Goal: Information Seeking & Learning: Stay updated

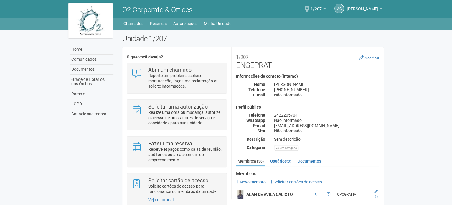
click at [310, 8] on span at bounding box center [307, 9] width 5 height 6
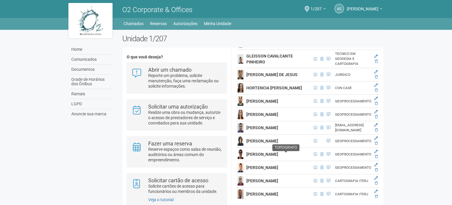
scroll to position [973, 0]
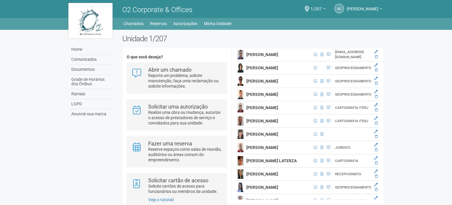
drag, startPoint x: 383, startPoint y: 101, endPoint x: 393, endPoint y: 63, distance: 39.5
click at [393, 63] on body "Aguarde... O2 Corporate & Offices AC Andréa Cunha Andréa Cunha compras@engeprat…" at bounding box center [226, 102] width 452 height 205
click at [397, 92] on body "Aguarde... O2 Corporate & Offices AC Andréa Cunha Andréa Cunha compras@engeprat…" at bounding box center [226, 102] width 452 height 205
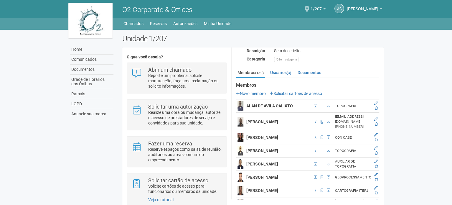
scroll to position [0, 0]
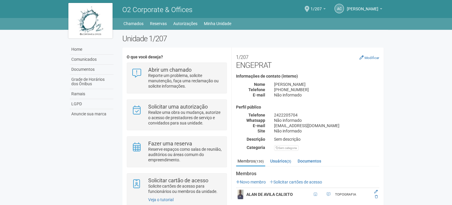
click at [425, 75] on body "Aguarde... O2 Corporate & Offices AC Andréa Cunha Andréa Cunha compras@engeprat…" at bounding box center [226, 102] width 452 height 205
click at [80, 50] on link "Home" at bounding box center [92, 50] width 44 height 10
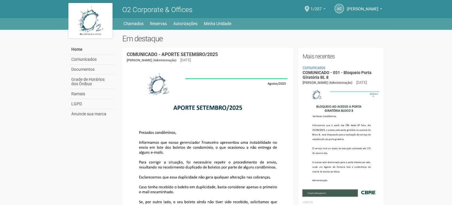
click at [316, 10] on span "1/207" at bounding box center [316, 6] width 11 height 10
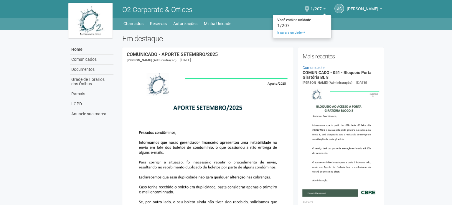
click at [310, 9] on span at bounding box center [307, 9] width 5 height 6
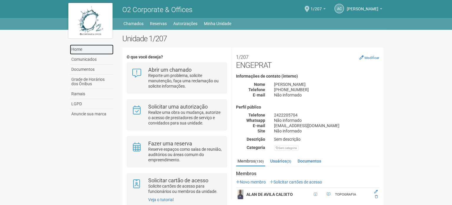
click at [85, 49] on link "Home" at bounding box center [92, 50] width 44 height 10
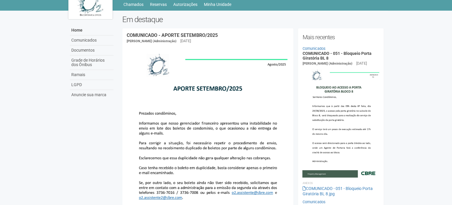
scroll to position [29, 0]
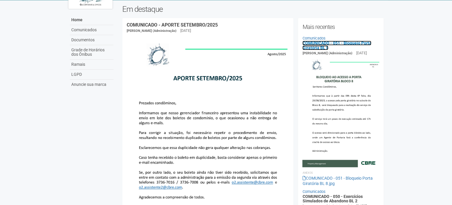
click at [350, 43] on link "COMUNICADO - 051 - Bloqueio Porta Giratória BL 8" at bounding box center [337, 45] width 69 height 9
